Goal: Task Accomplishment & Management: Manage account settings

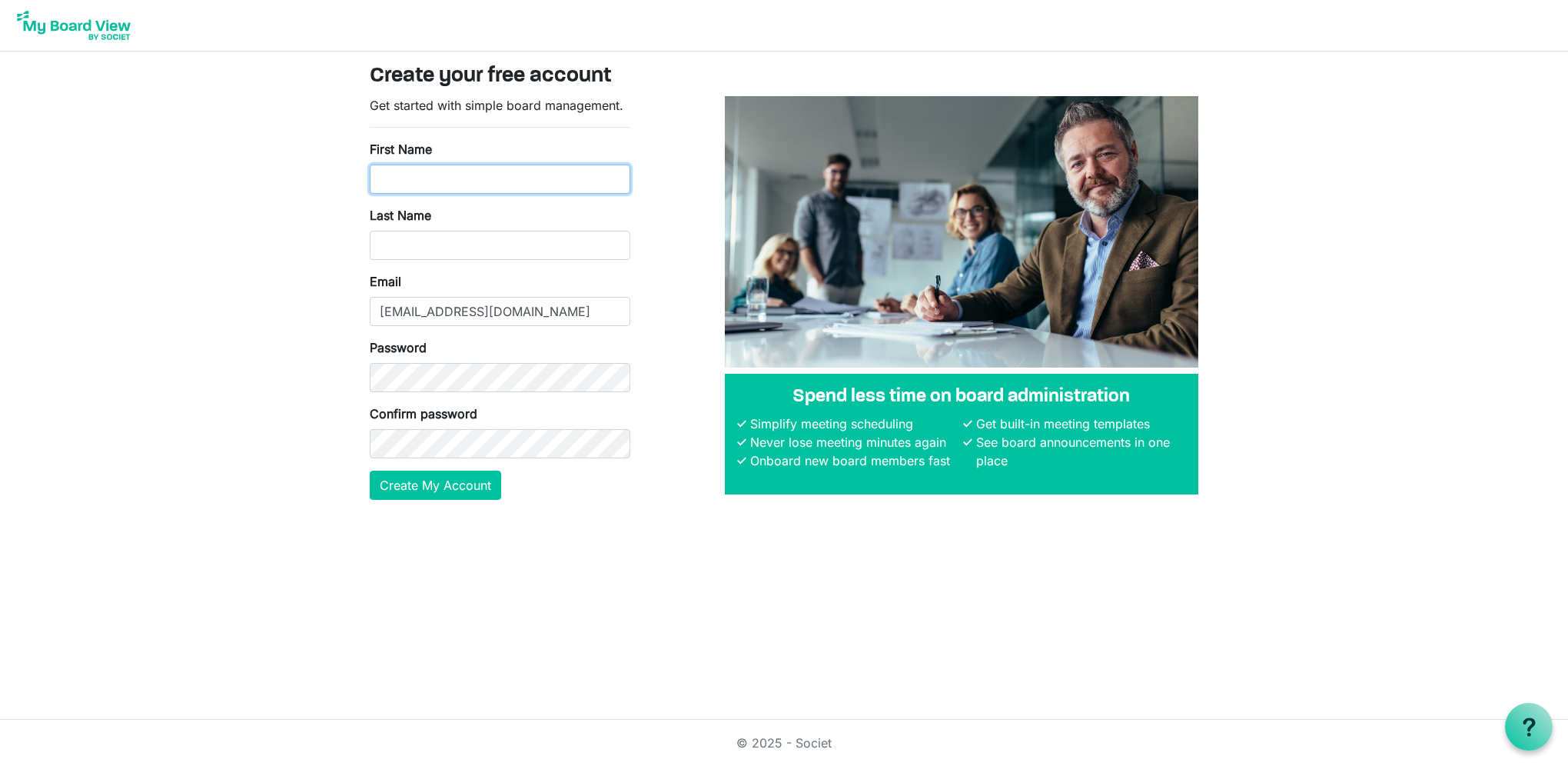
click at [462, 193] on input "First Name" at bounding box center [500, 179] width 260 height 29
type input "A"
type input "z"
type input "Alyssa"
click at [389, 245] on input "Last Name" at bounding box center [500, 246] width 260 height 29
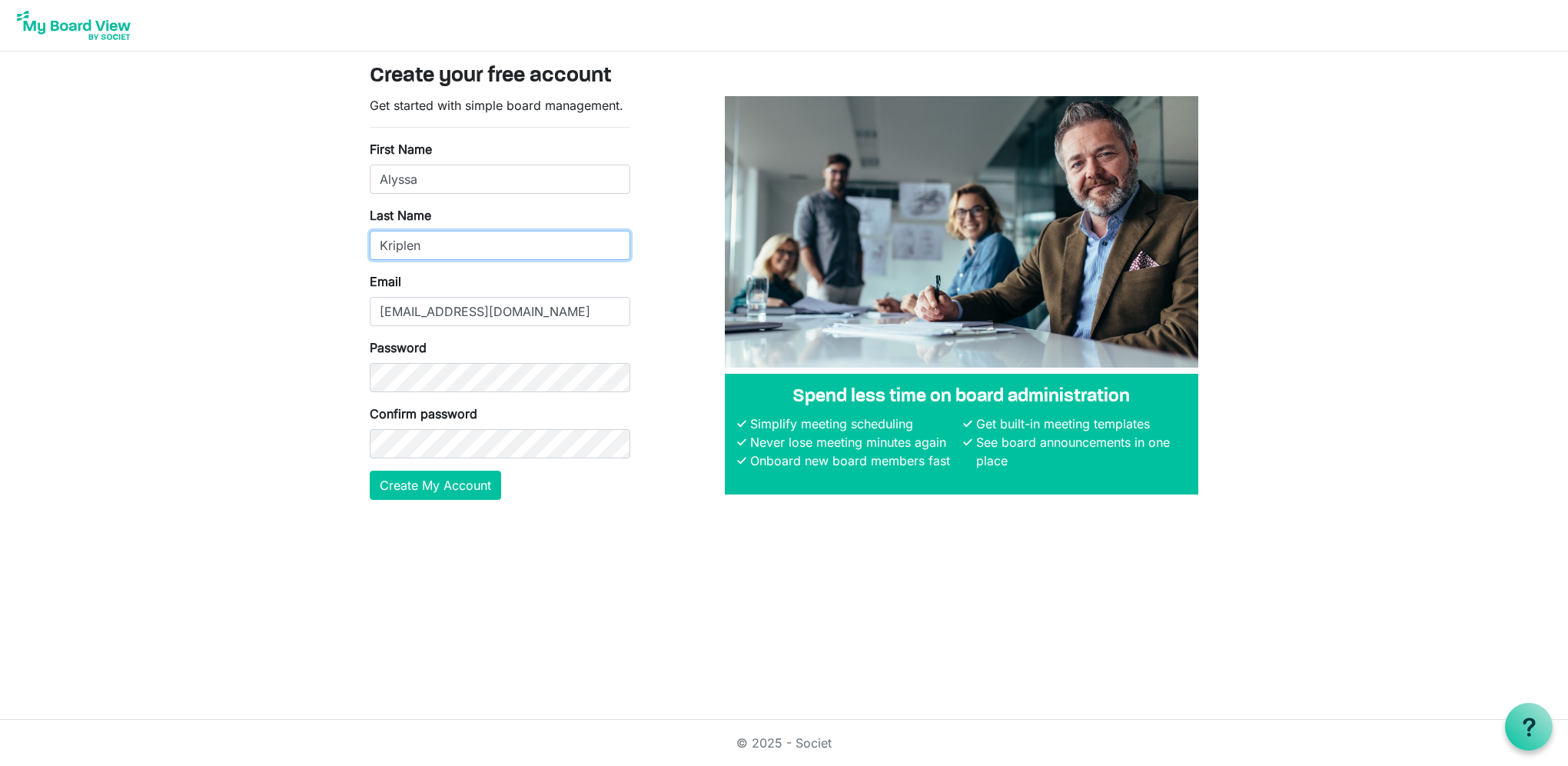
type input "Kriplen"
click at [393, 311] on input "alyssa.kriplen@makwork.com" at bounding box center [500, 311] width 260 height 29
click at [669, 580] on html "Create your free account Get started with simple board management. First Name A…" at bounding box center [784, 383] width 1568 height 766
click at [440, 477] on button "Create My Account" at bounding box center [436, 485] width 131 height 29
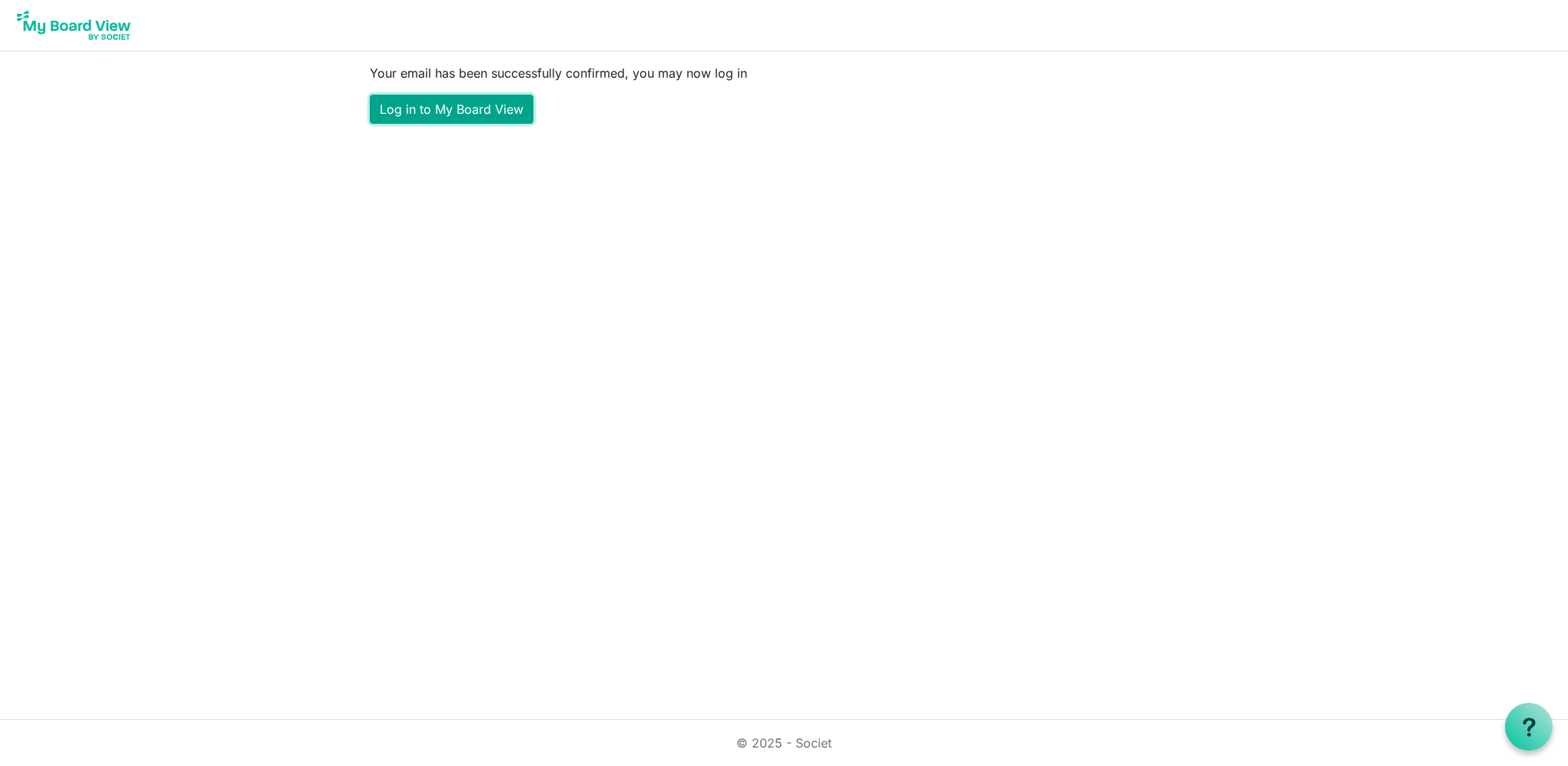
click at [484, 106] on link "Log in to My Board View" at bounding box center [451, 109] width 163 height 29
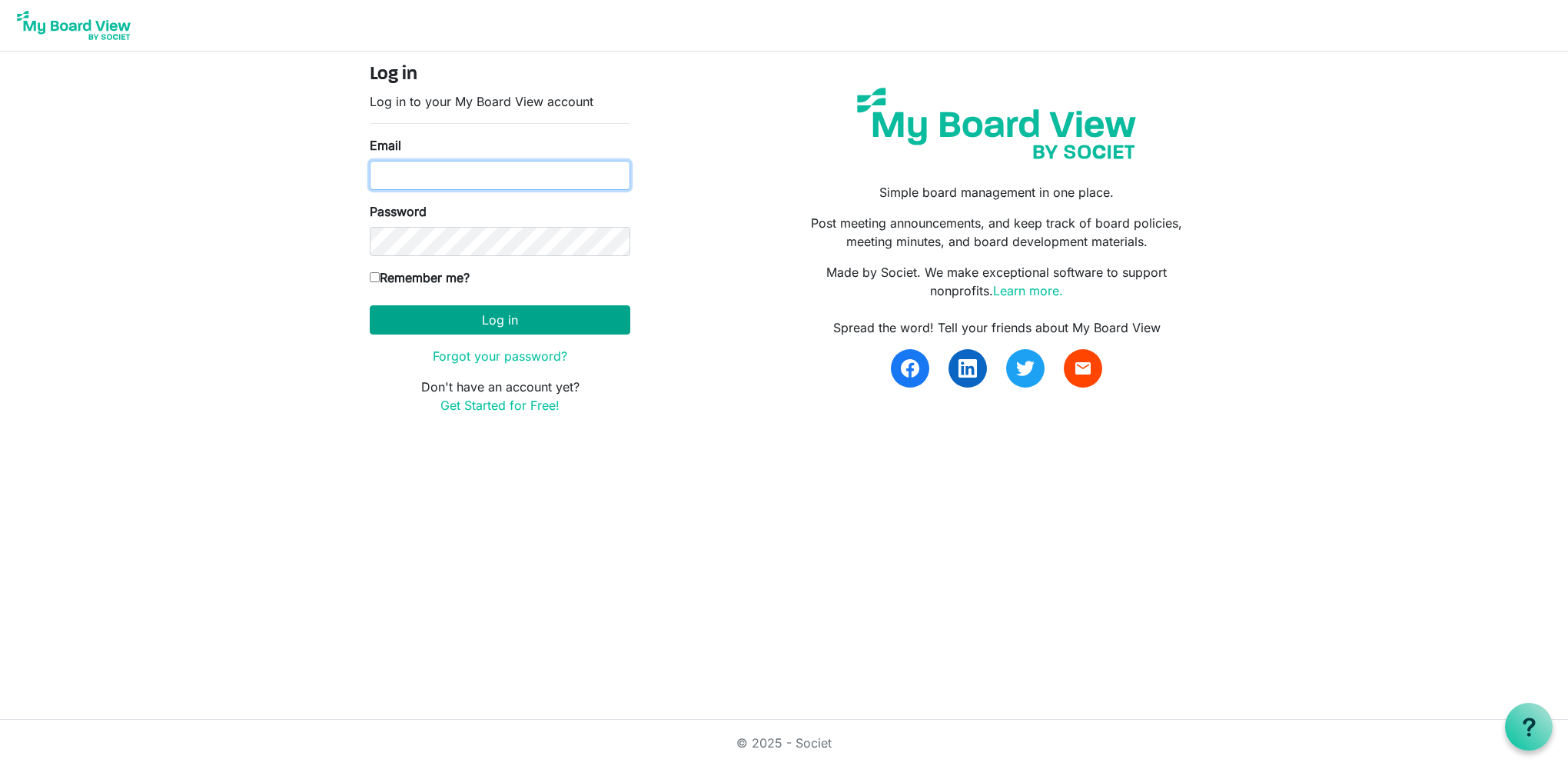
type input "Kriplen"
click at [492, 310] on form "Log in Log in to your My Board View account Email Kriplen Password Remember me?…" at bounding box center [500, 239] width 260 height 350
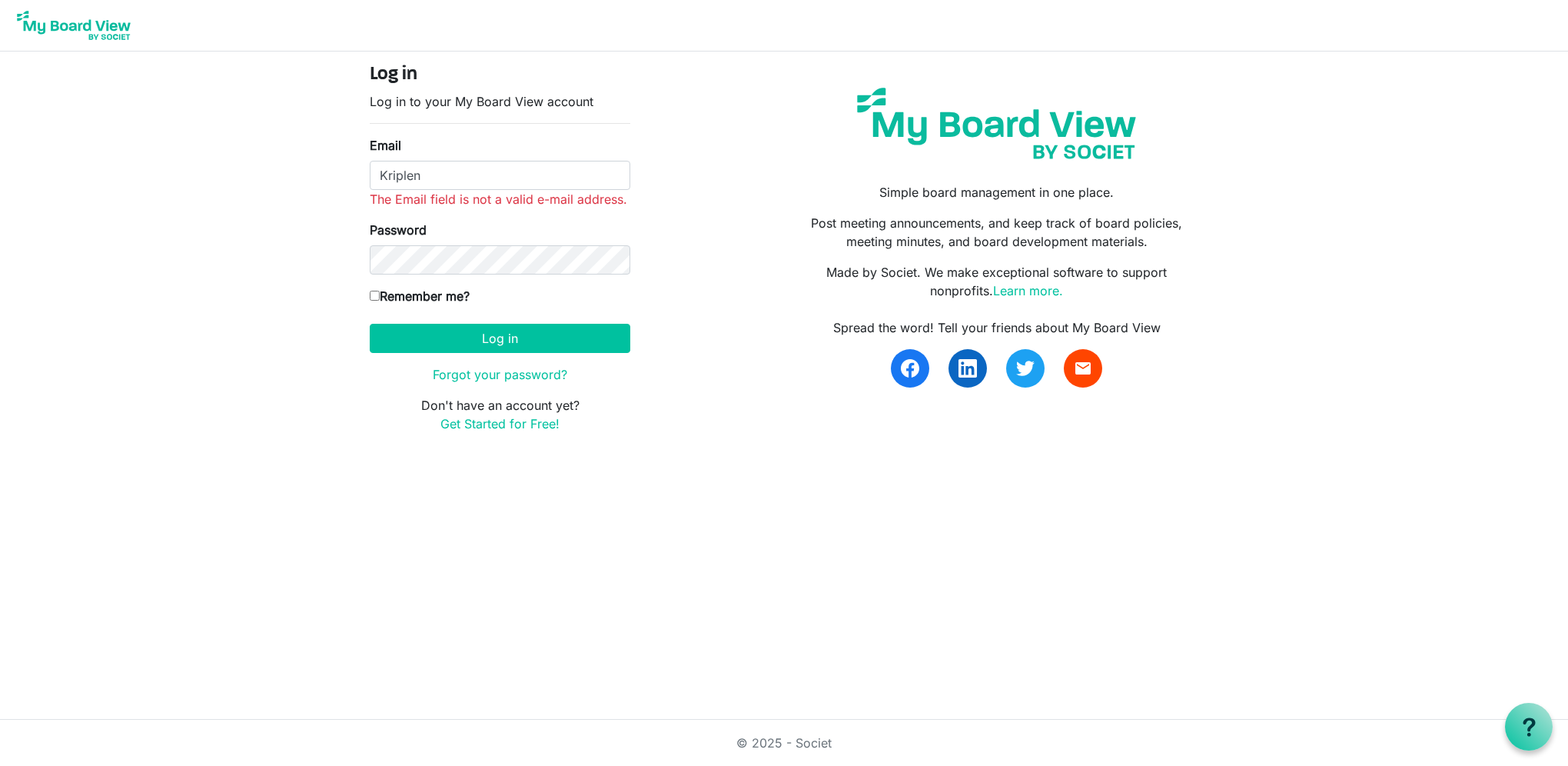
click at [378, 294] on input "Remember me?" at bounding box center [375, 296] width 10 height 10
checkbox input "true"
click at [440, 186] on input "Kriplen" at bounding box center [500, 176] width 260 height 29
drag, startPoint x: 462, startPoint y: 174, endPoint x: 327, endPoint y: 184, distance: 135.4
click at [327, 184] on body "Log in Log in to your My Board View account Email Kriplen The Email field is no…" at bounding box center [784, 228] width 1568 height 457
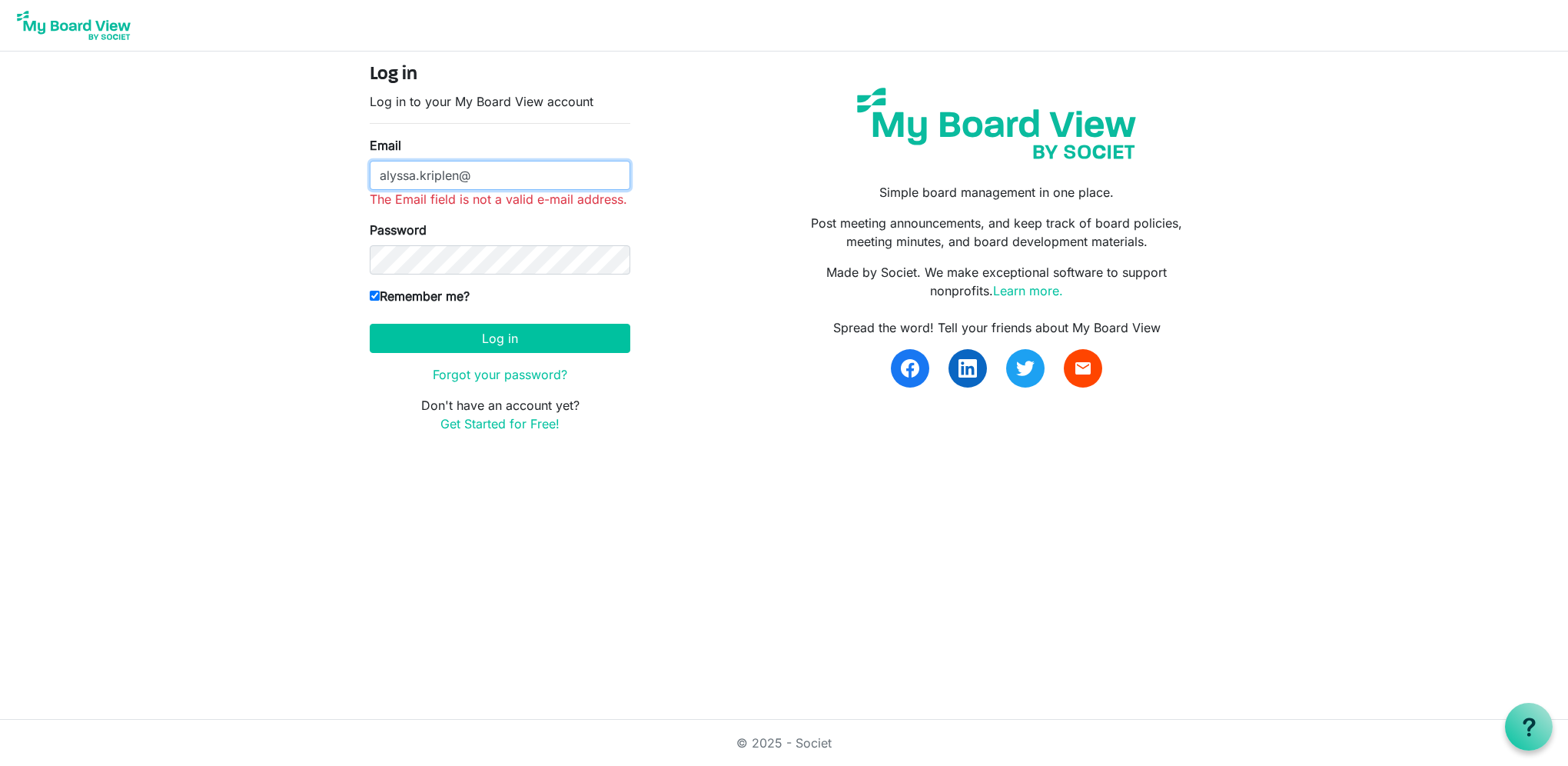
type input "alyssa.kriplen@makwork.com"
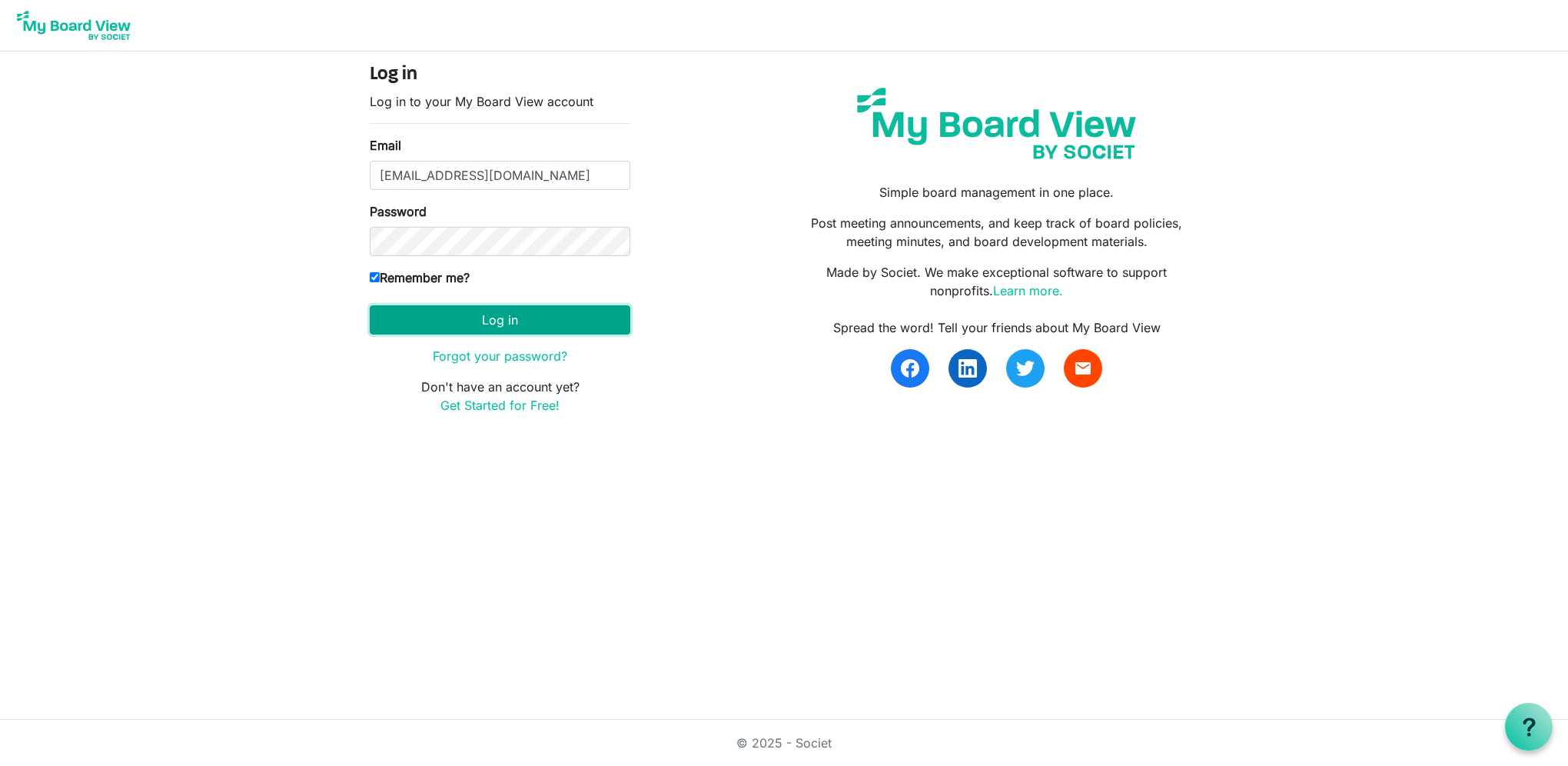
click at [509, 314] on button "Log in" at bounding box center [500, 320] width 260 height 29
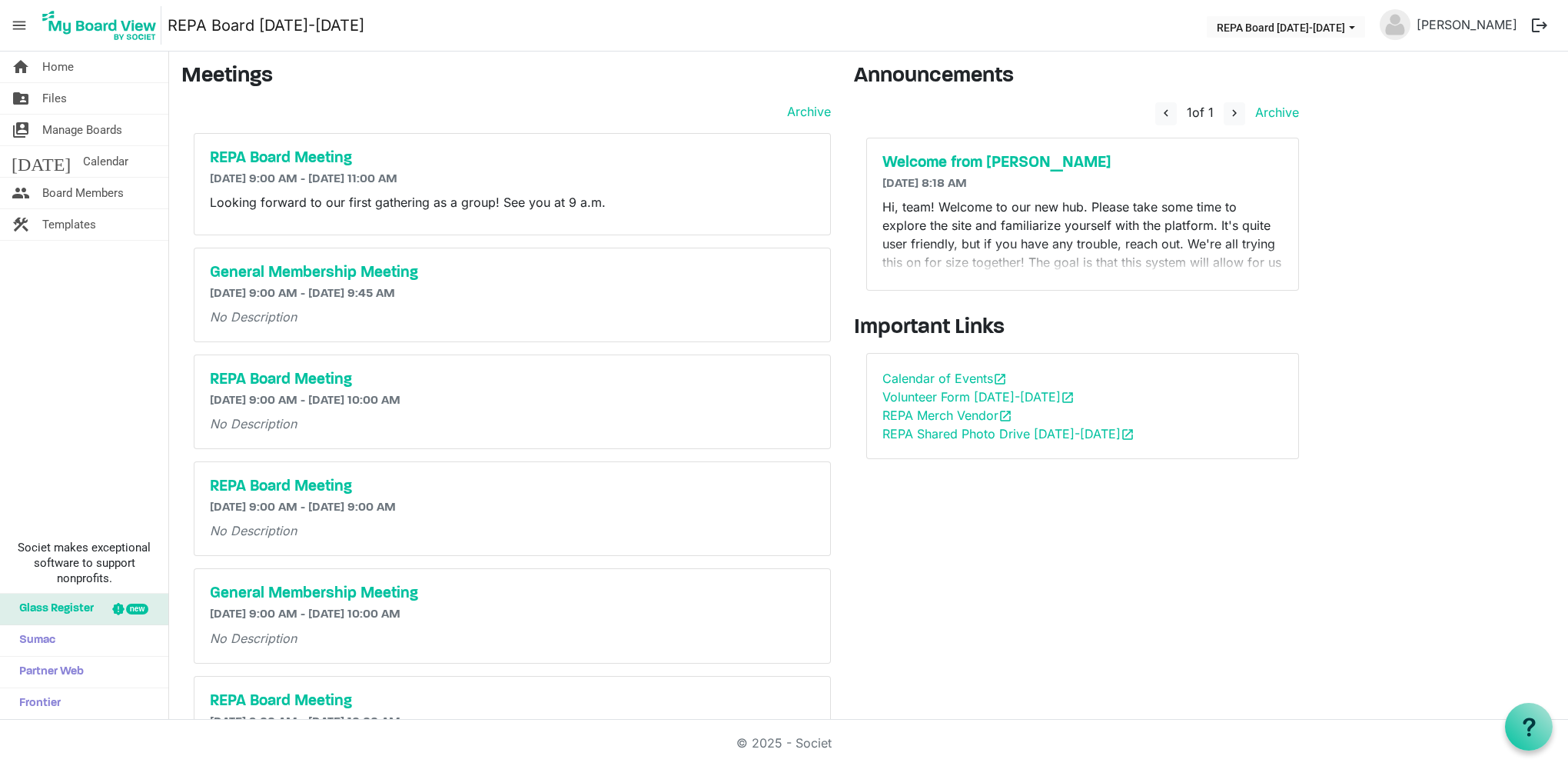
click at [1237, 244] on p "Hi, team! Welcome to our new hub. Please take some time to explore the site and…" at bounding box center [1082, 253] width 400 height 111
click at [1023, 398] on link "Volunteer Form [DATE]-[DATE] open_in_new" at bounding box center [978, 397] width 192 height 16
click at [82, 287] on div "home Home folder_shared Files switch_account Manage Boards [DATE] Calendar peop…" at bounding box center [85, 386] width 169 height 668
click at [73, 191] on span "Board Members" at bounding box center [83, 193] width 81 height 31
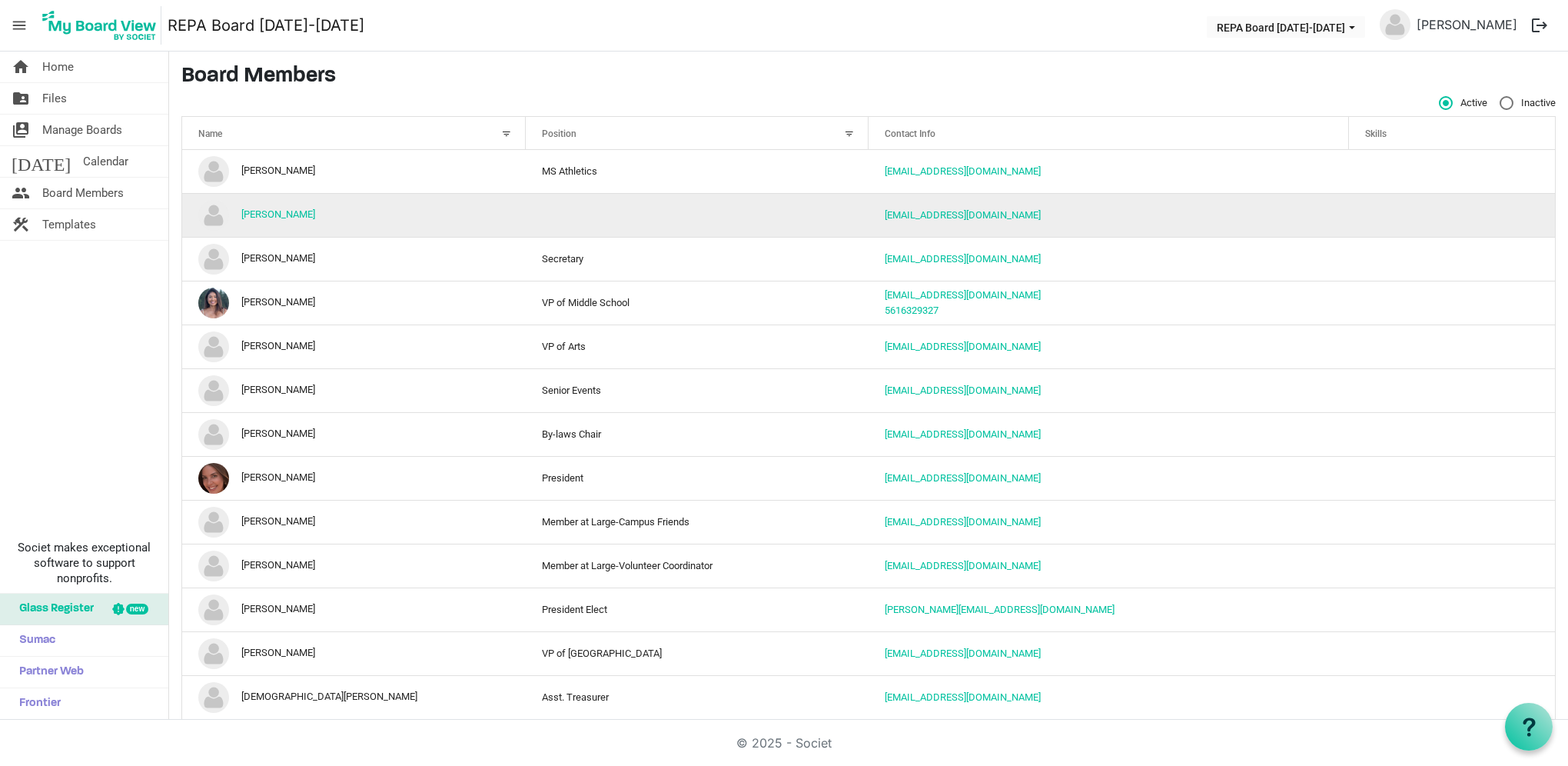
click at [698, 217] on td "column header Position" at bounding box center [697, 214] width 343 height 44
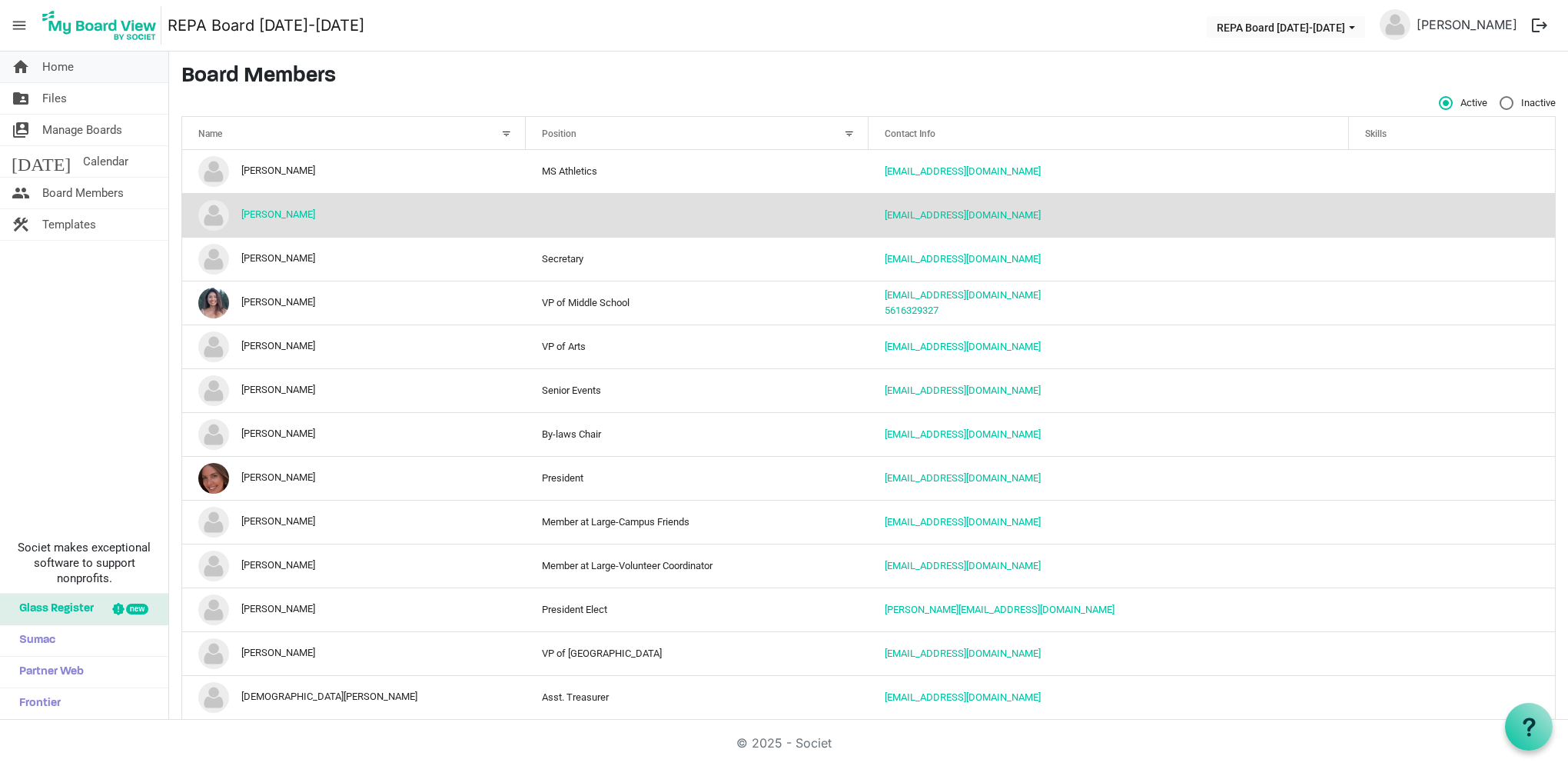
click at [45, 68] on span "Home" at bounding box center [58, 67] width 31 height 31
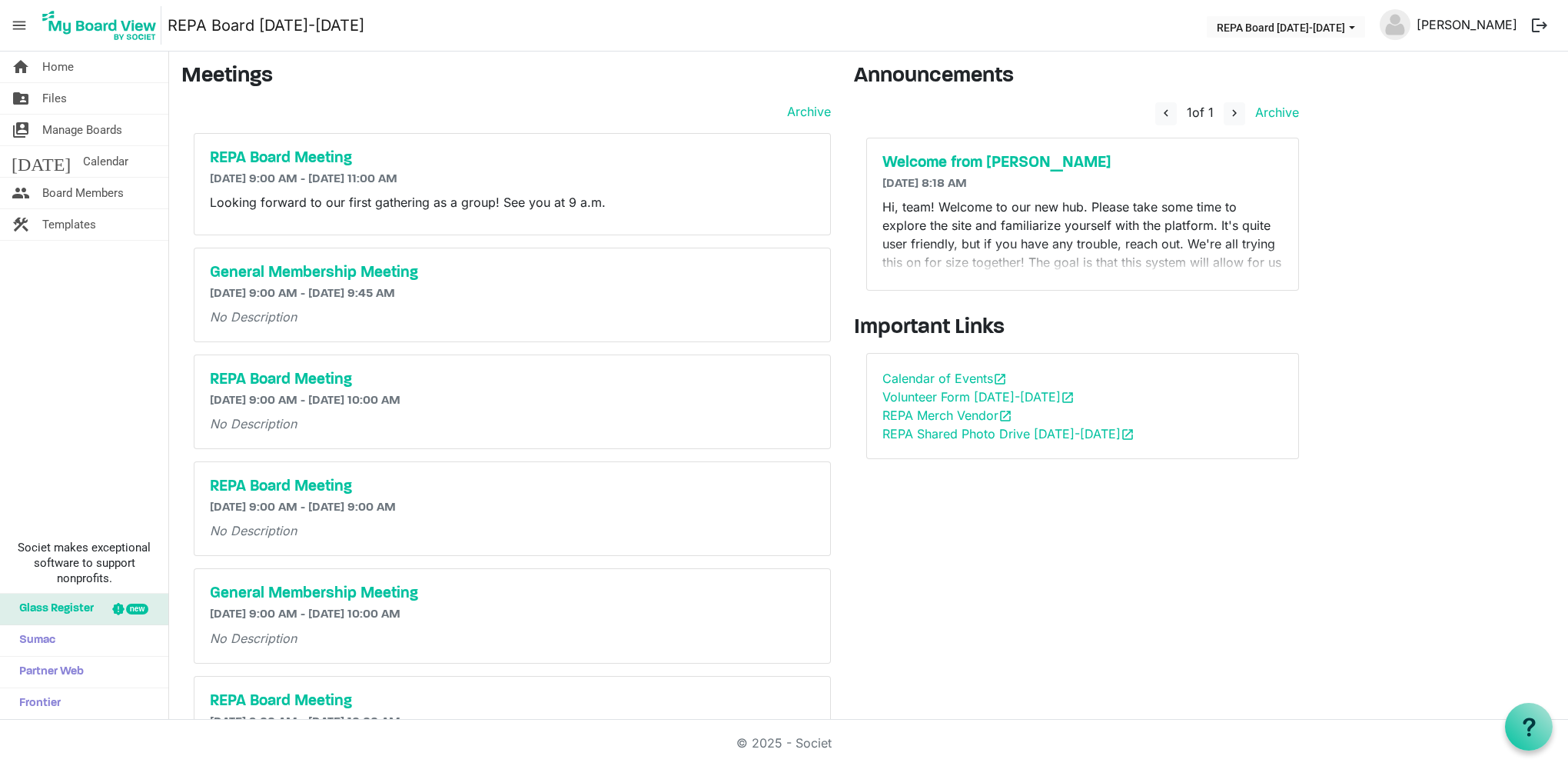
click at [1482, 19] on link "[PERSON_NAME]" at bounding box center [1467, 25] width 113 height 31
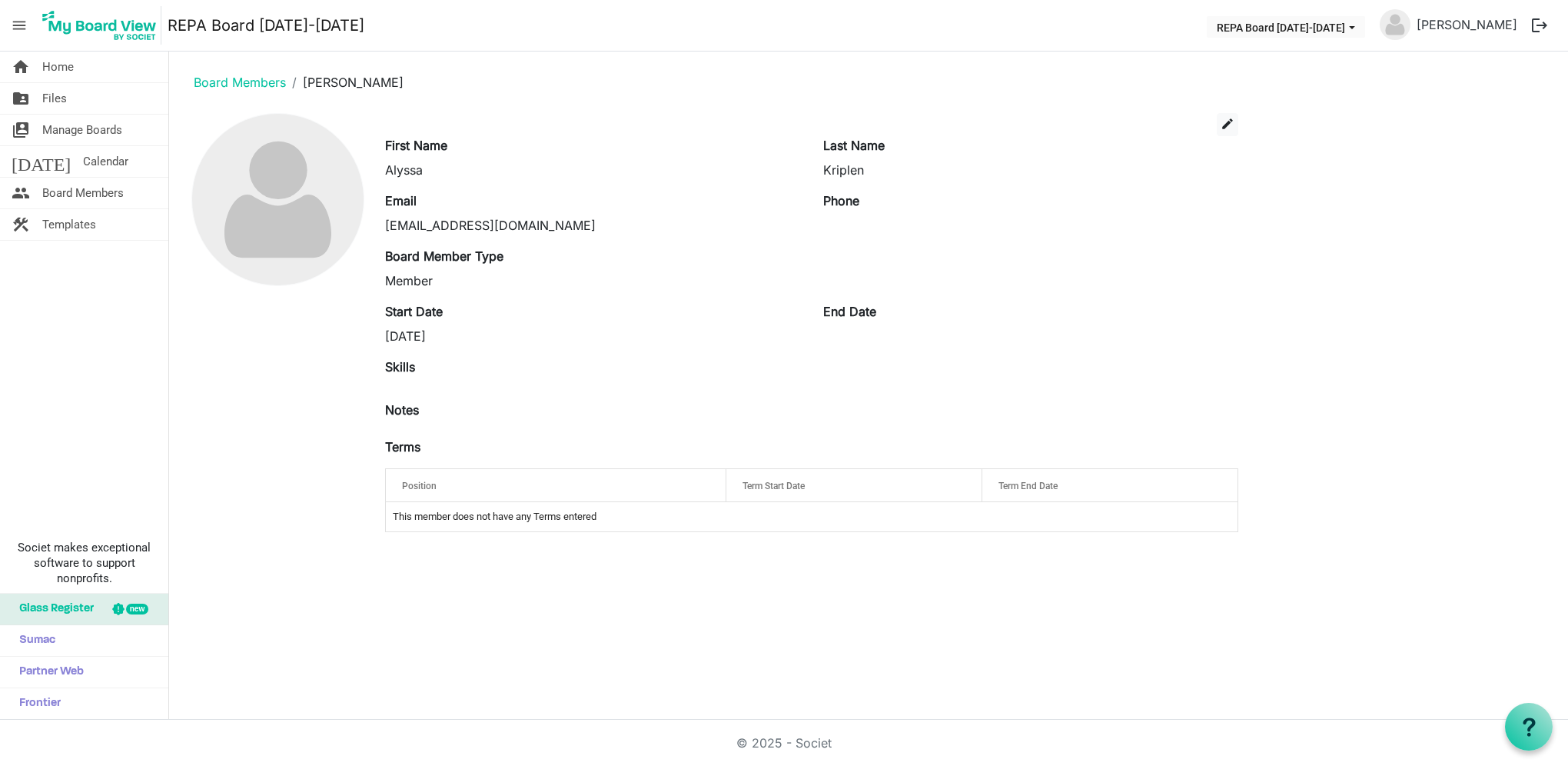
click at [517, 517] on td "This member does not have any Terms entered" at bounding box center [811, 517] width 851 height 29
click at [1271, 308] on div "edit First Name Alyssa Last Name Kriplen Email alyssa.kriplen@makwork.com Phone…" at bounding box center [869, 329] width 1374 height 431
click at [69, 208] on li "people Board Members" at bounding box center [84, 193] width 169 height 31
click at [69, 201] on span "Board Members" at bounding box center [83, 193] width 81 height 31
